Goal: Find specific page/section: Find specific page/section

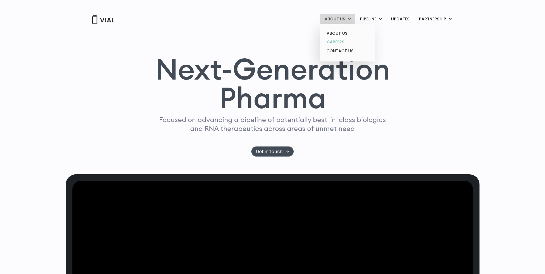
click at [337, 41] on link "CAREERS" at bounding box center [347, 42] width 50 height 9
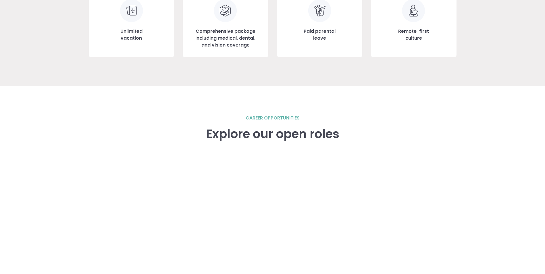
scroll to position [709, 0]
